Goal: Information Seeking & Learning: Learn about a topic

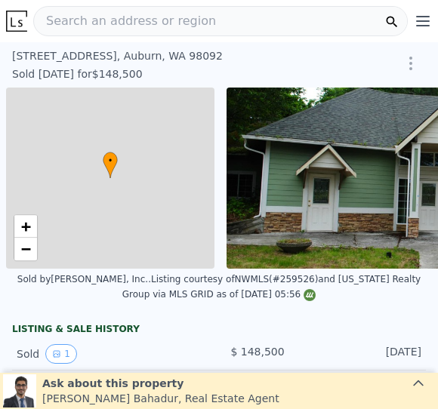
scroll to position [0, 6]
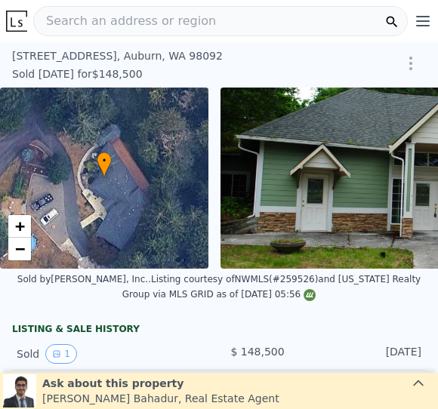
type input "-$ 168,565"
type input "$ 973,000"
type input "$ 732,956"
click at [397, 23] on icon at bounding box center [391, 21] width 15 height 15
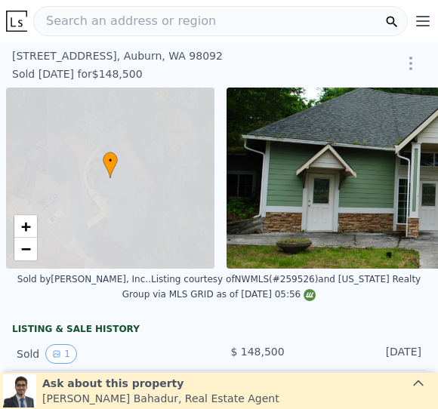
scroll to position [0, 6]
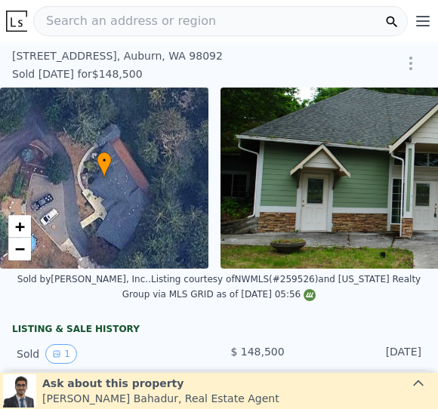
type input "-$ 168,565"
click at [381, 179] on img at bounding box center [433, 178] width 426 height 181
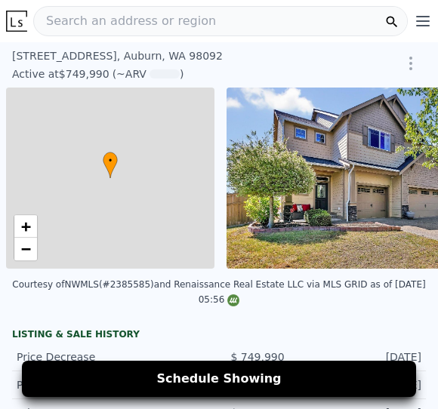
scroll to position [0, 6]
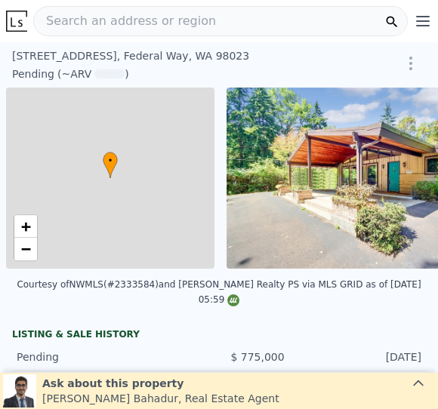
scroll to position [0, 6]
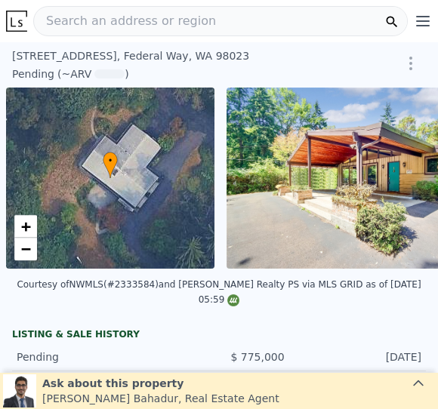
scroll to position [0, 6]
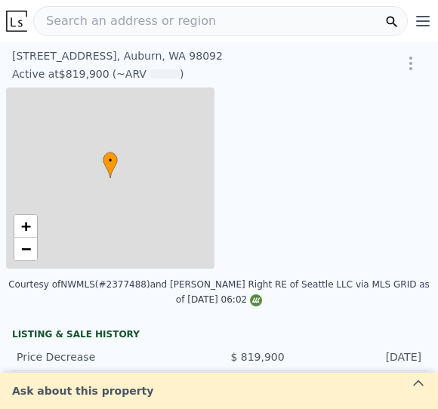
scroll to position [0, 6]
